Goal: Task Accomplishment & Management: Manage account settings

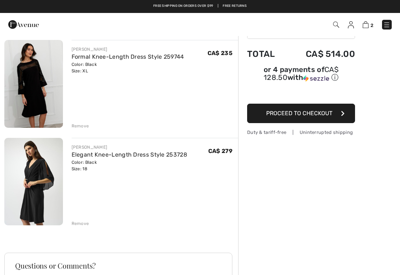
scroll to position [54, 0]
click at [80, 223] on div "Remove" at bounding box center [81, 224] width 18 height 6
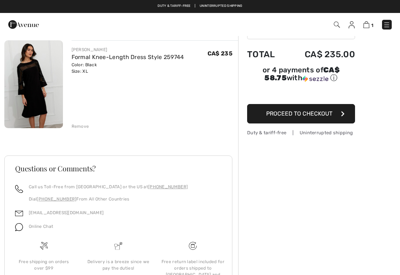
click at [32, 91] on img at bounding box center [33, 84] width 59 height 88
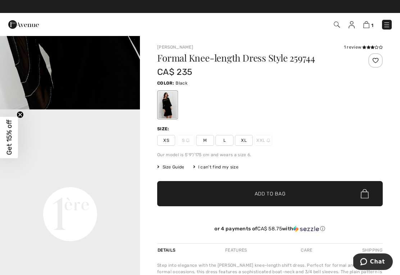
click at [337, 24] on img at bounding box center [337, 25] width 6 height 6
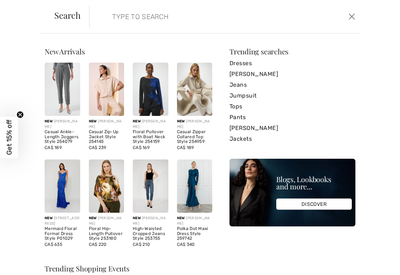
click at [112, 17] on input "search" at bounding box center [197, 17] width 180 height 22
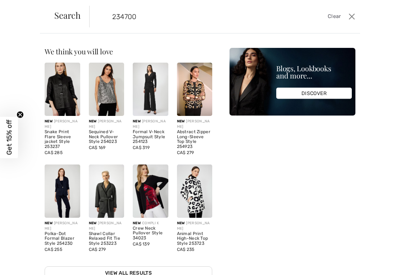
type input "234700"
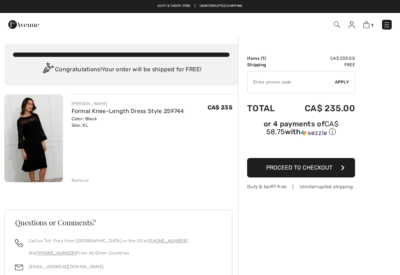
click at [37, 143] on img at bounding box center [33, 138] width 59 height 88
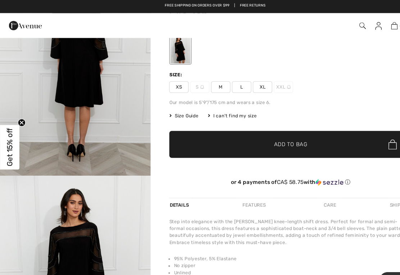
scroll to position [652, 0]
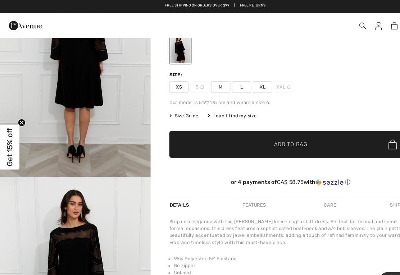
click at [80, 165] on img "3 / 4" at bounding box center [70, 60] width 140 height 210
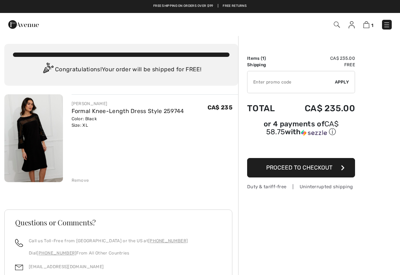
click at [113, 114] on link "Formal Knee-Length Dress Style 259744" at bounding box center [128, 111] width 113 height 7
click at [387, 25] on img at bounding box center [386, 24] width 7 height 7
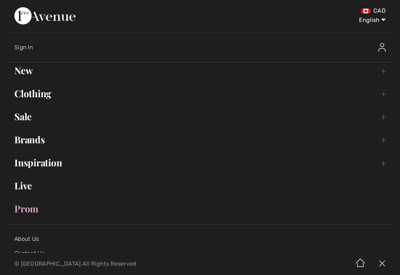
click at [34, 96] on link "Clothing Toggle submenu" at bounding box center [200, 94] width 386 height 16
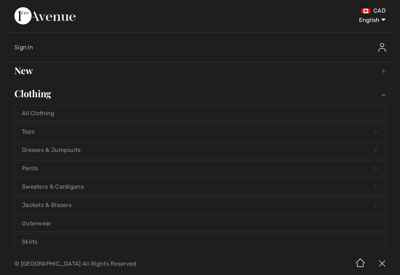
click at [63, 145] on link "Dresses & Jumpsuits Open submenu" at bounding box center [200, 150] width 371 height 16
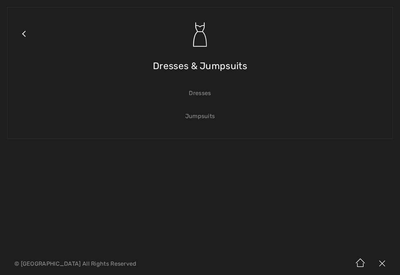
click at [198, 94] on link "Dresses" at bounding box center [200, 93] width 371 height 16
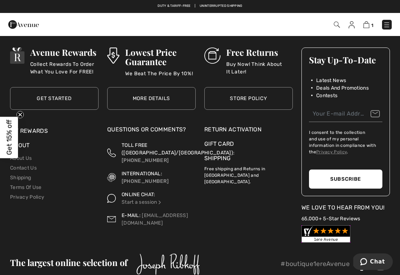
scroll to position [923, 0]
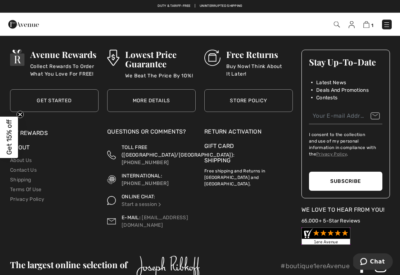
click at [250, 130] on div "Return Activation" at bounding box center [248, 132] width 89 height 9
click at [227, 128] on div "Return Activation" at bounding box center [248, 132] width 89 height 9
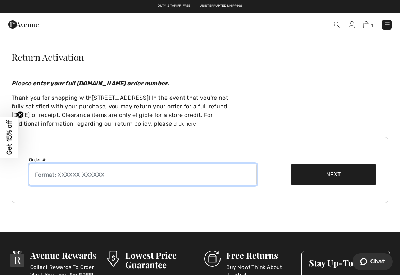
click at [45, 179] on input "text" at bounding box center [143, 175] width 228 height 22
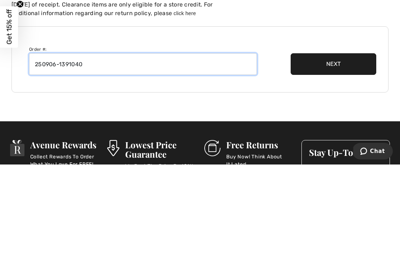
type input "250906-1391040"
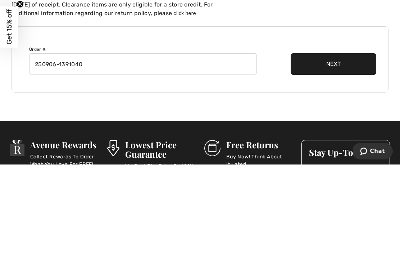
click at [336, 164] on button "Next" at bounding box center [334, 175] width 86 height 22
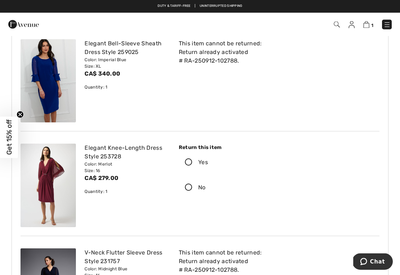
scroll to position [54, 0]
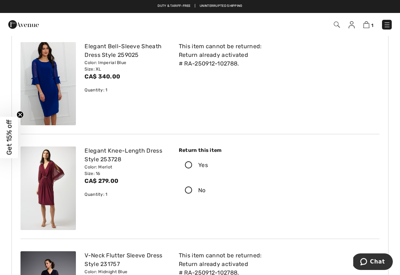
click at [188, 167] on icon at bounding box center [188, 166] width 19 height 8
click at [208, 167] on input "Yes" at bounding box center [210, 165] width 5 height 22
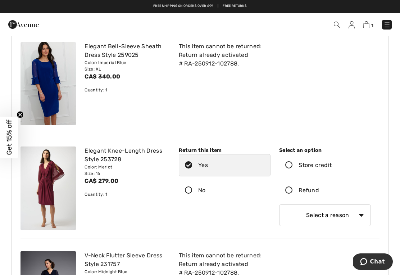
click at [289, 191] on icon at bounding box center [289, 191] width 19 height 8
click at [319, 191] on input "Refund" at bounding box center [321, 191] width 5 height 22
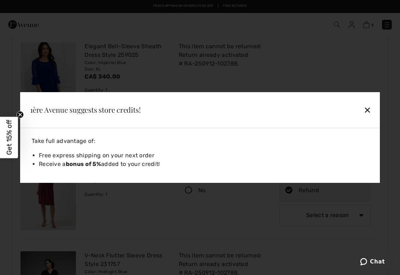
click at [369, 114] on div "✕" at bounding box center [333, 109] width 83 height 15
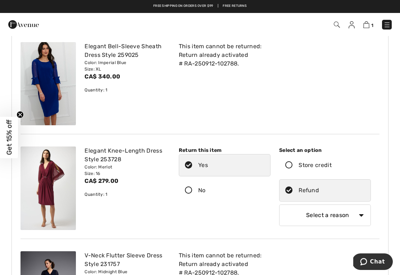
click at [359, 217] on select "Select a reason I received the wrong product or size My order arrived too late …" at bounding box center [325, 215] width 92 height 22
select select "4"
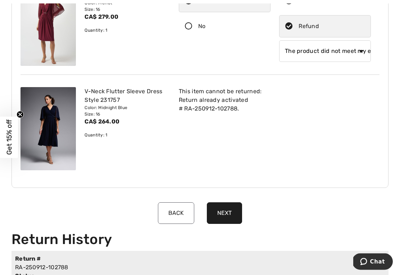
scroll to position [219, 0]
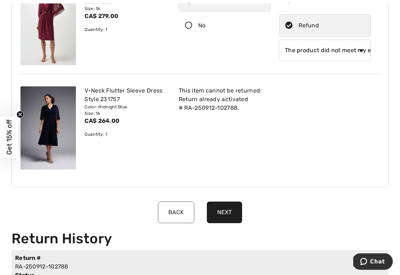
click at [222, 210] on button "Next" at bounding box center [224, 213] width 35 height 22
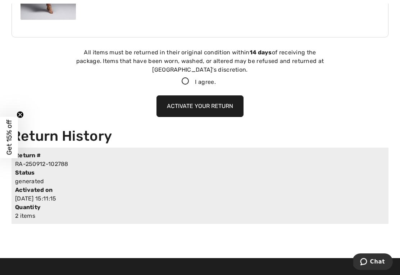
scroll to position [374, 0]
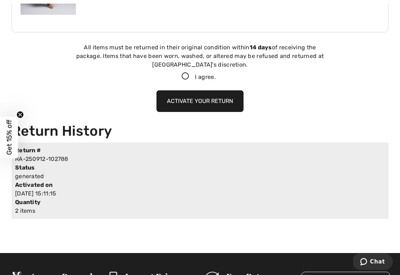
click at [183, 79] on icon at bounding box center [185, 77] width 19 height 8
click at [216, 79] on input "I agree." at bounding box center [218, 76] width 5 height 5
checkbox input "true"
click at [198, 99] on button "Activate your return" at bounding box center [200, 101] width 87 height 22
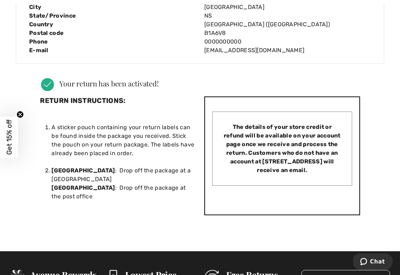
scroll to position [187, 0]
